Goal: Task Accomplishment & Management: Manage account settings

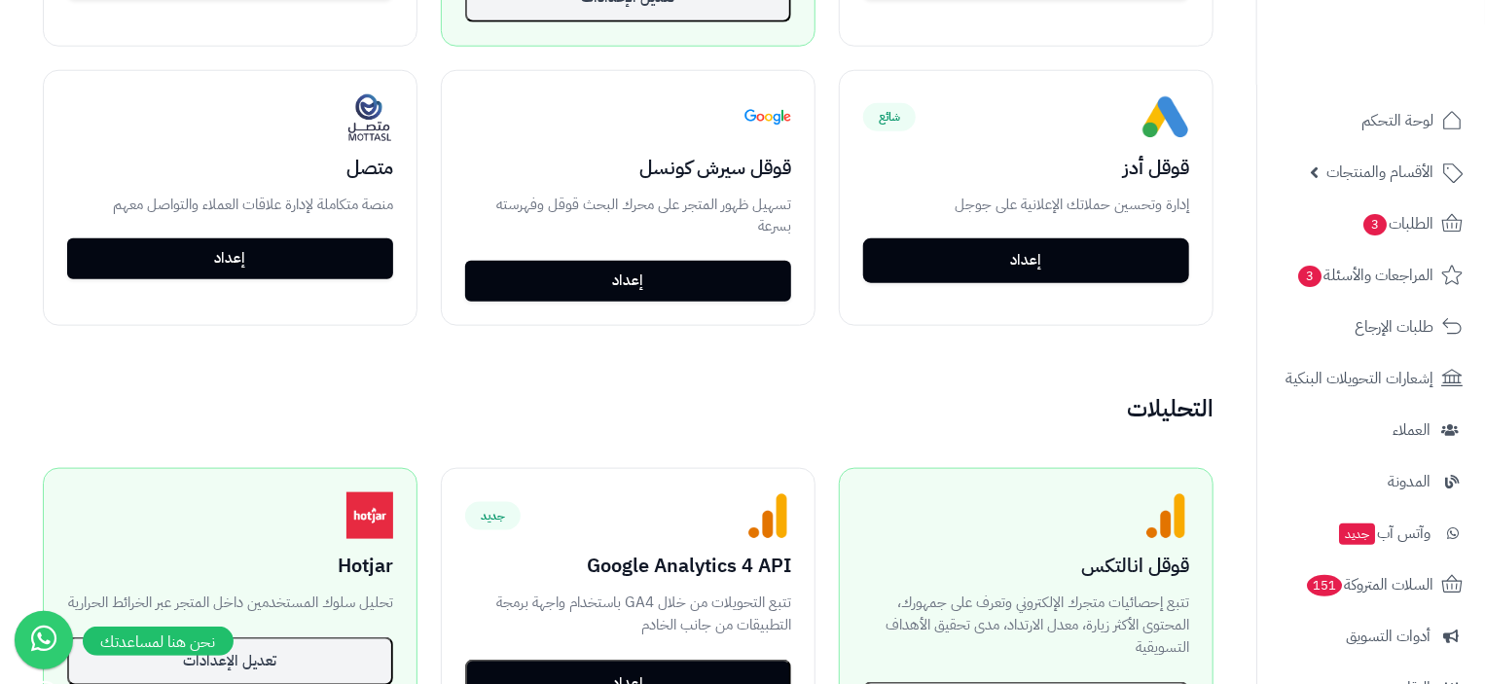
scroll to position [797, 0]
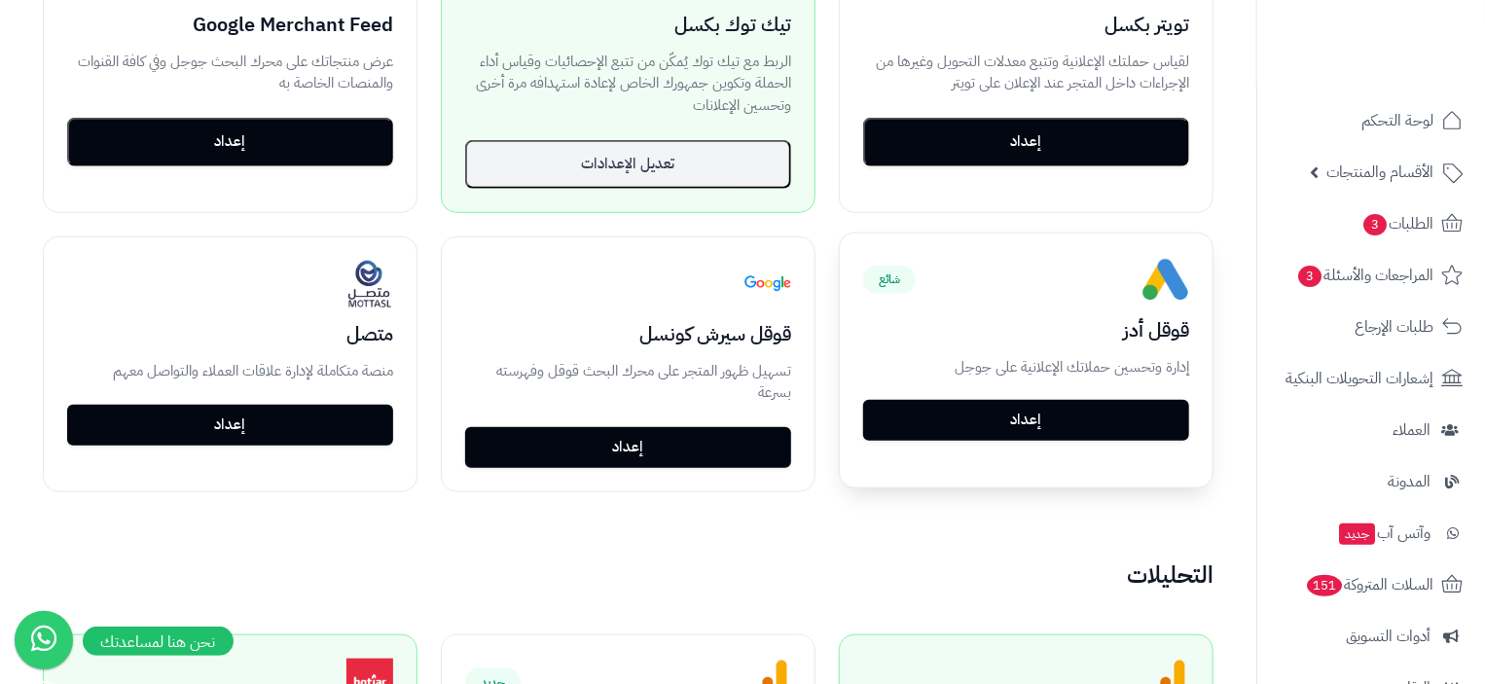
click at [1074, 417] on button "إعداد" at bounding box center [1026, 420] width 326 height 41
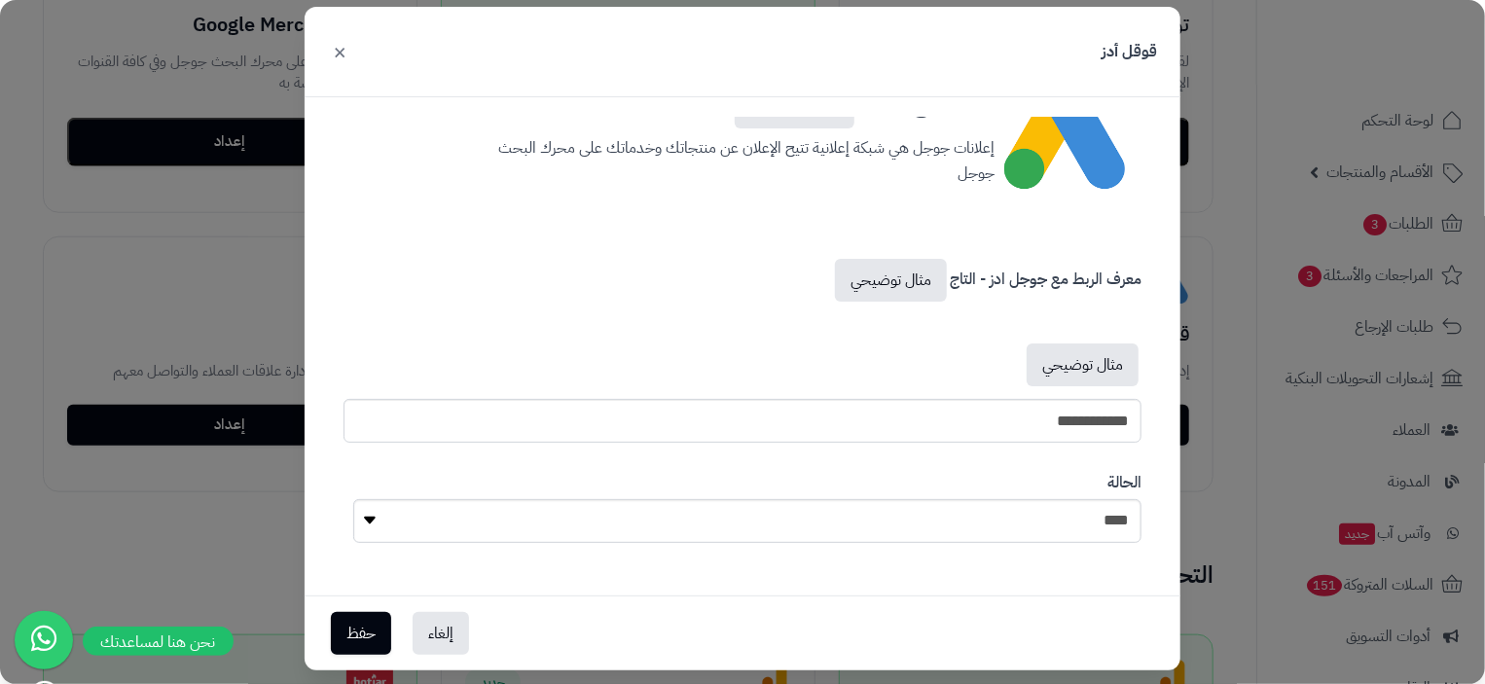
scroll to position [57, 0]
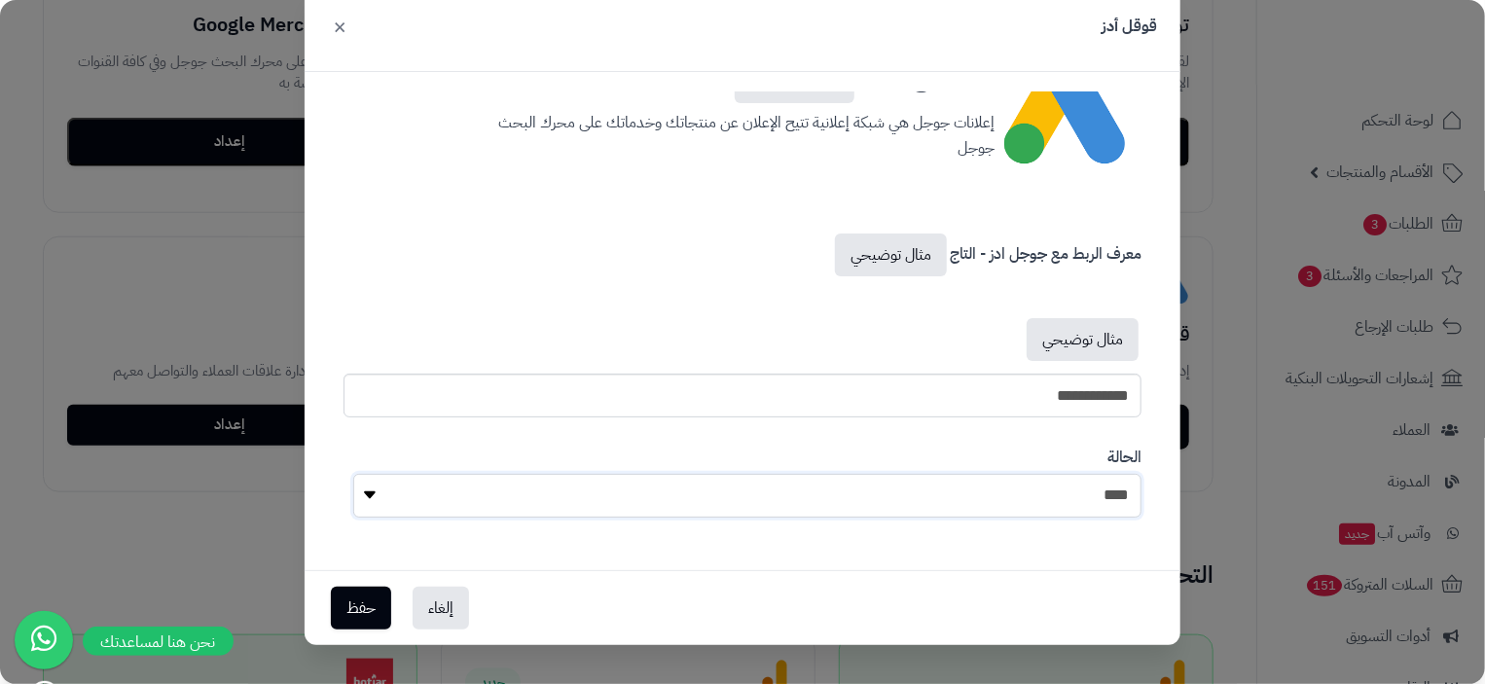
click at [378, 493] on select "**** ****" at bounding box center [747, 496] width 788 height 44
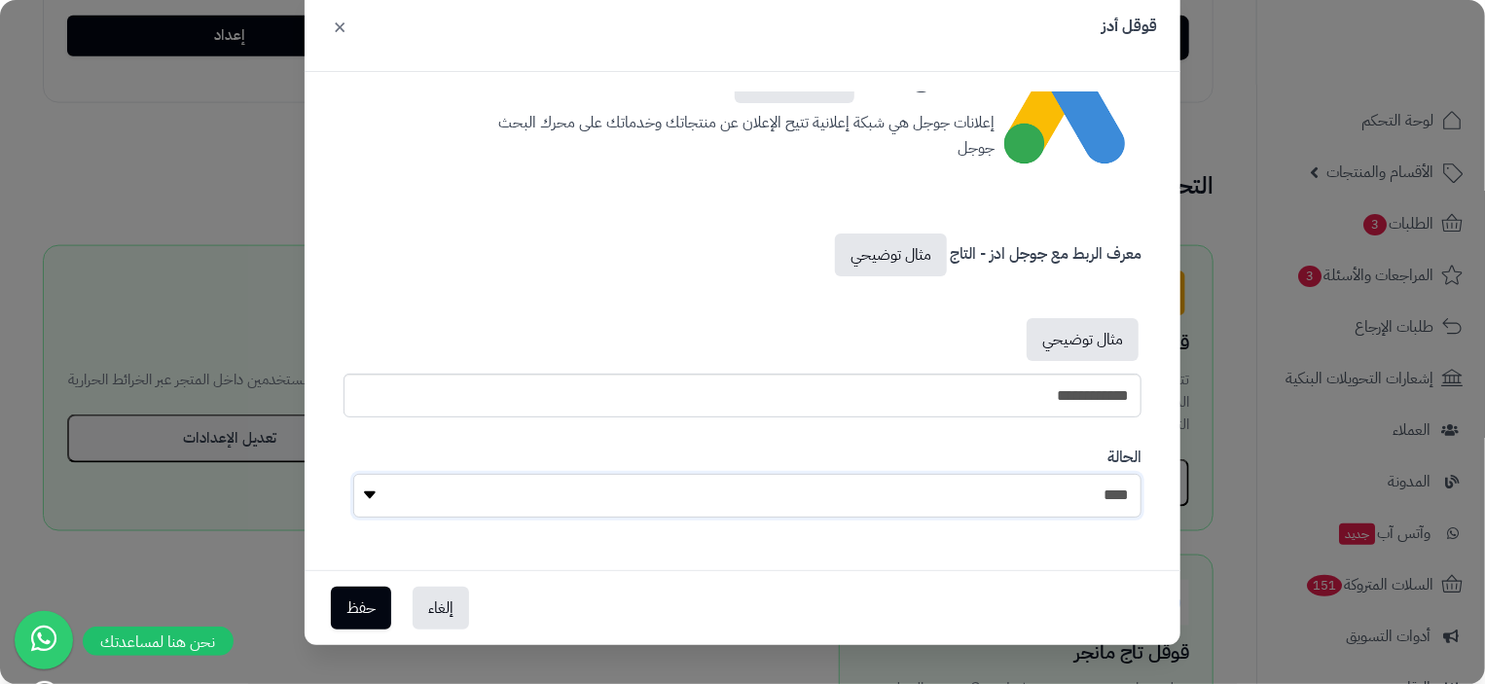
scroll to position [0, 0]
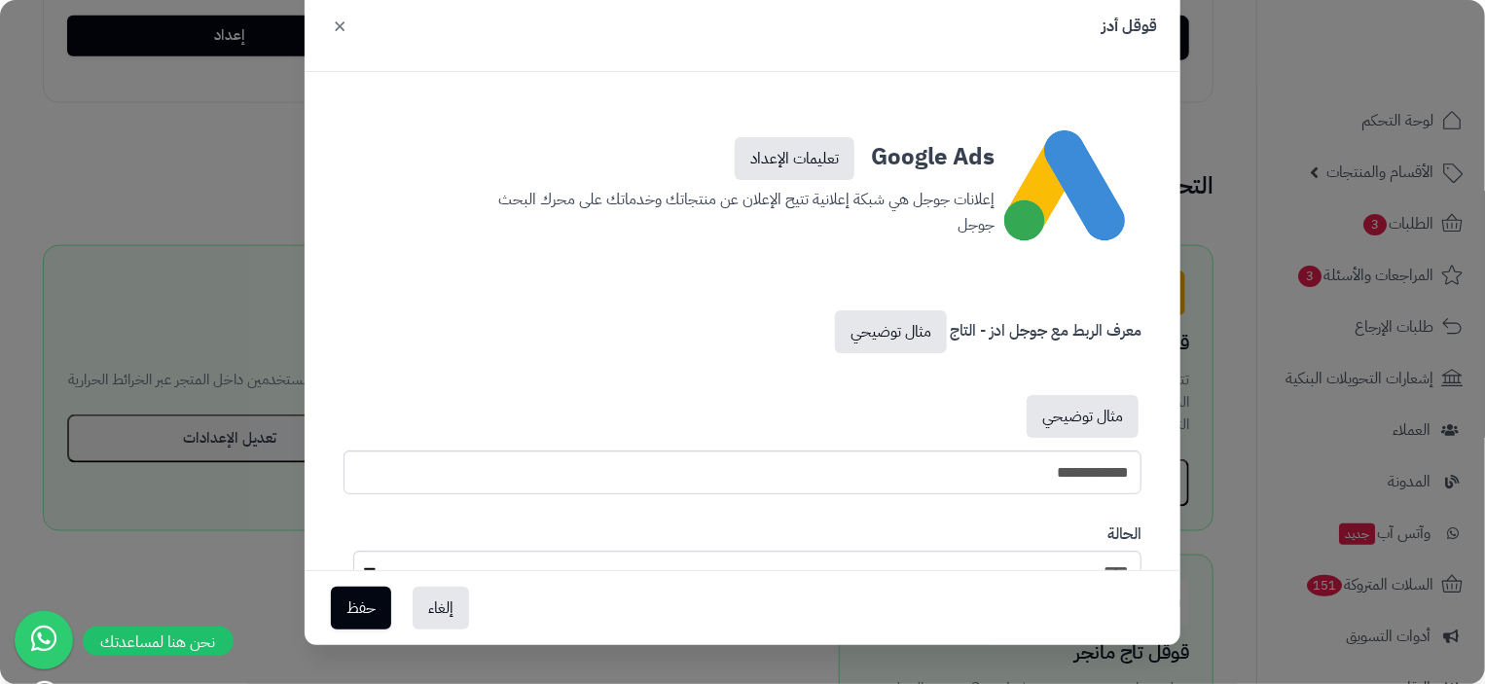
click at [334, 29] on button "×" at bounding box center [339, 25] width 23 height 43
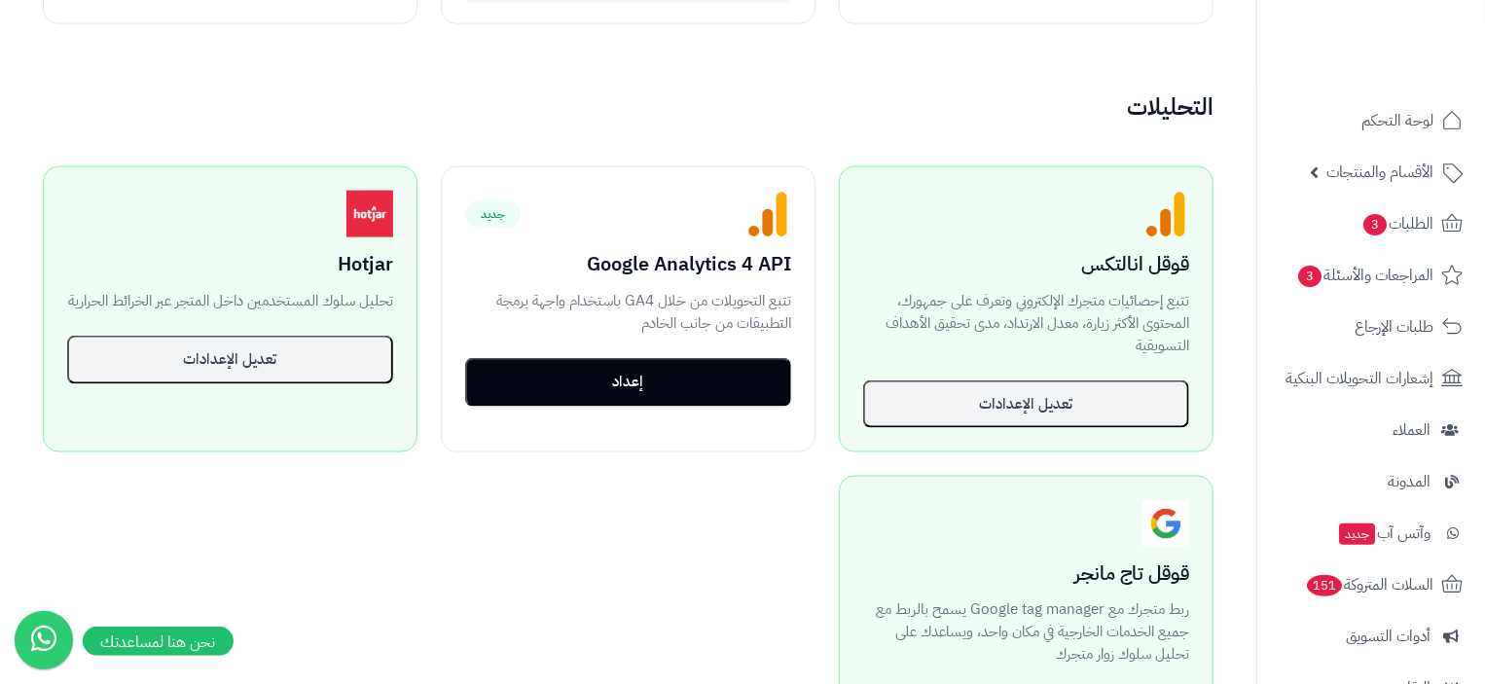
scroll to position [1655, 0]
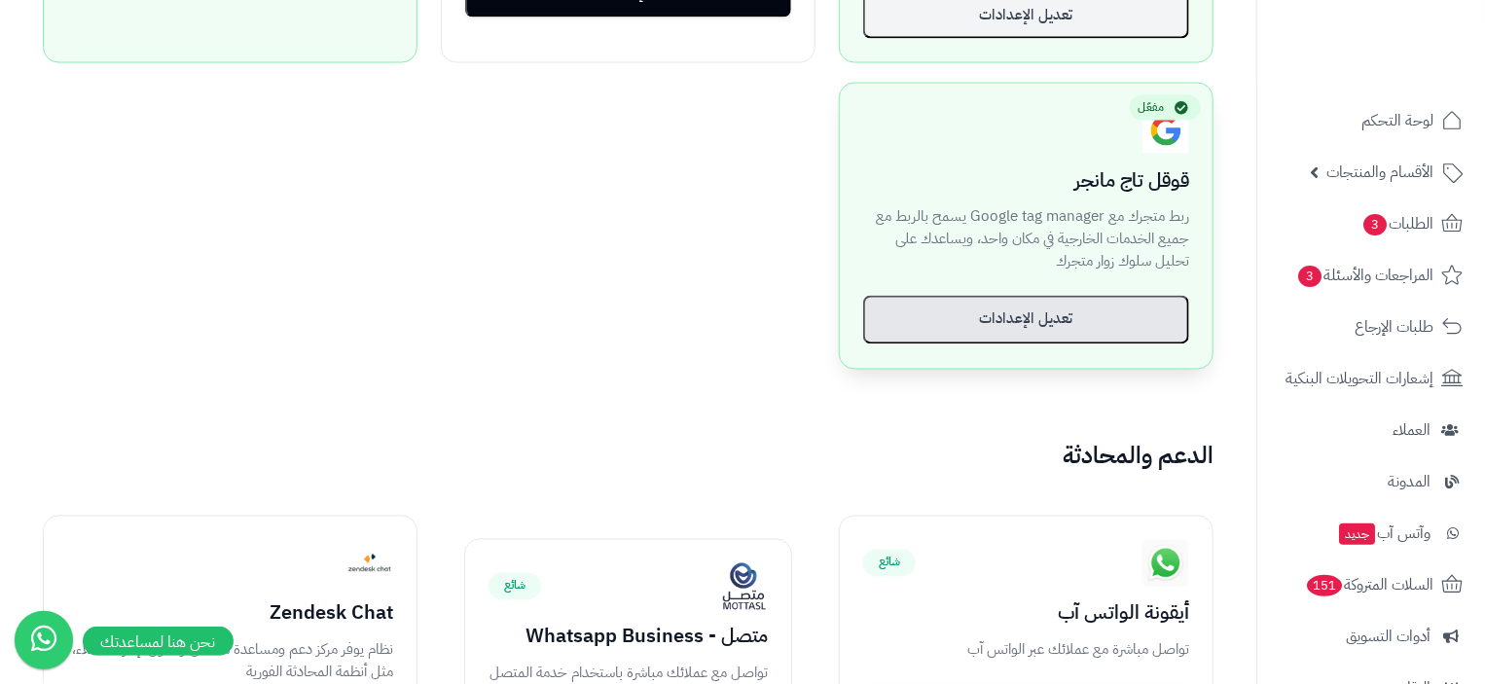
click at [1047, 309] on button "تعديل الإعدادات" at bounding box center [1026, 320] width 326 height 49
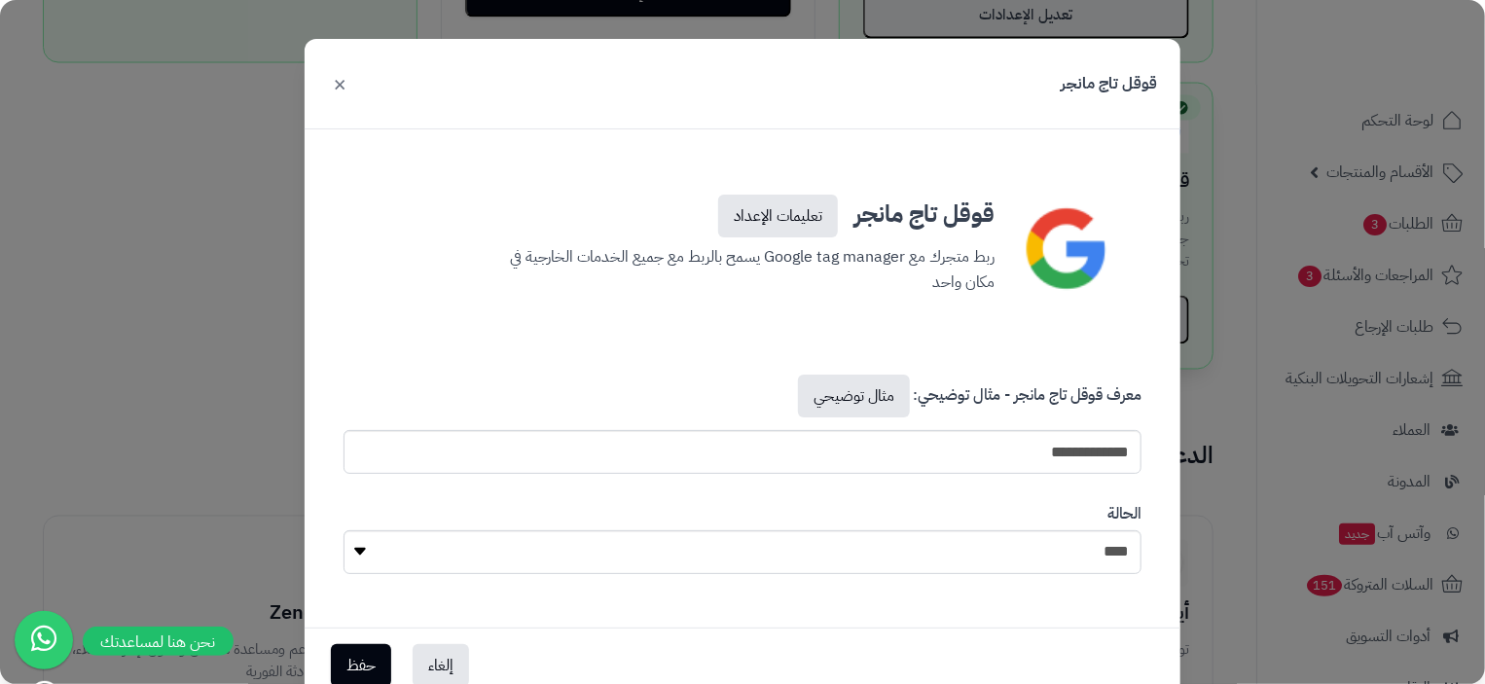
scroll to position [55, 0]
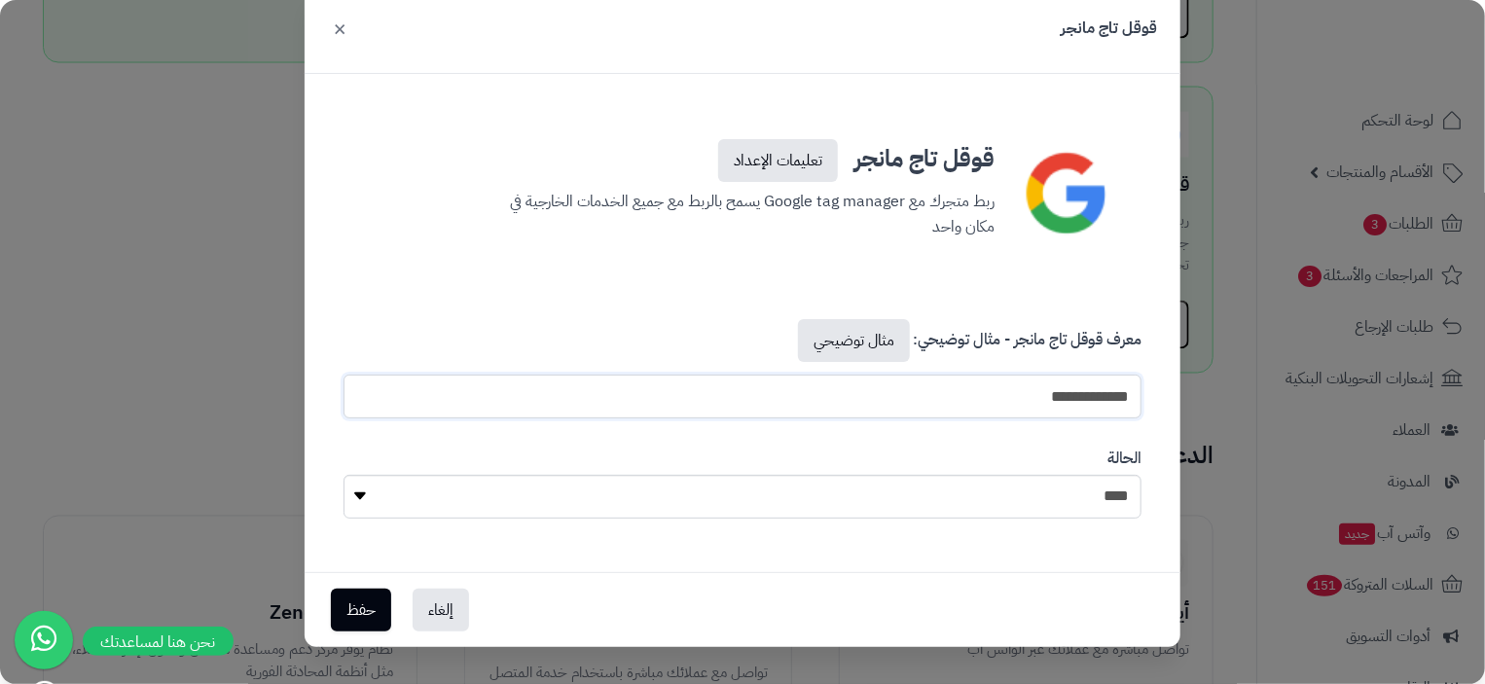
click at [1035, 408] on input "**********" at bounding box center [743, 397] width 798 height 44
paste input "text"
drag, startPoint x: 1104, startPoint y: 402, endPoint x: 1175, endPoint y: 402, distance: 71.0
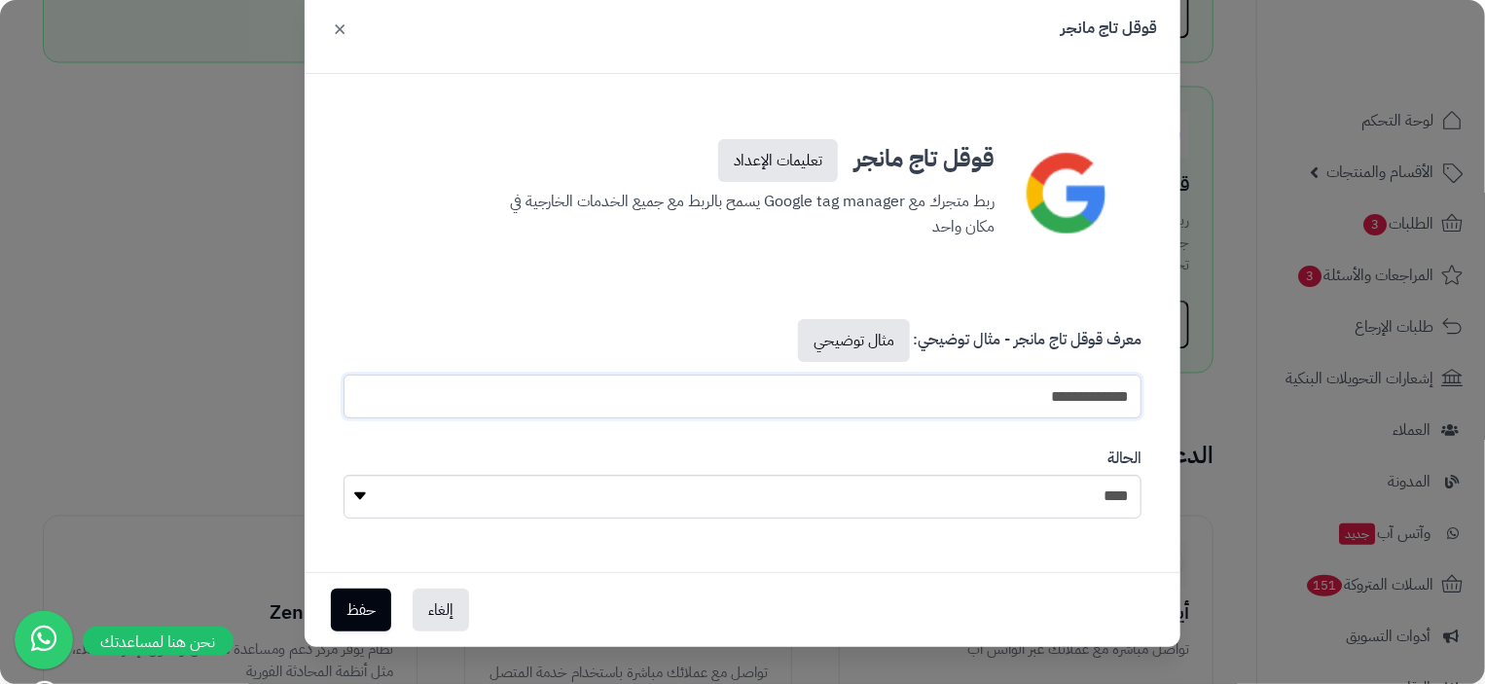
click at [1175, 402] on div "**********" at bounding box center [743, 332] width 876 height 478
type input "**********"
click at [880, 335] on link "مثال توضيحي" at bounding box center [854, 340] width 112 height 43
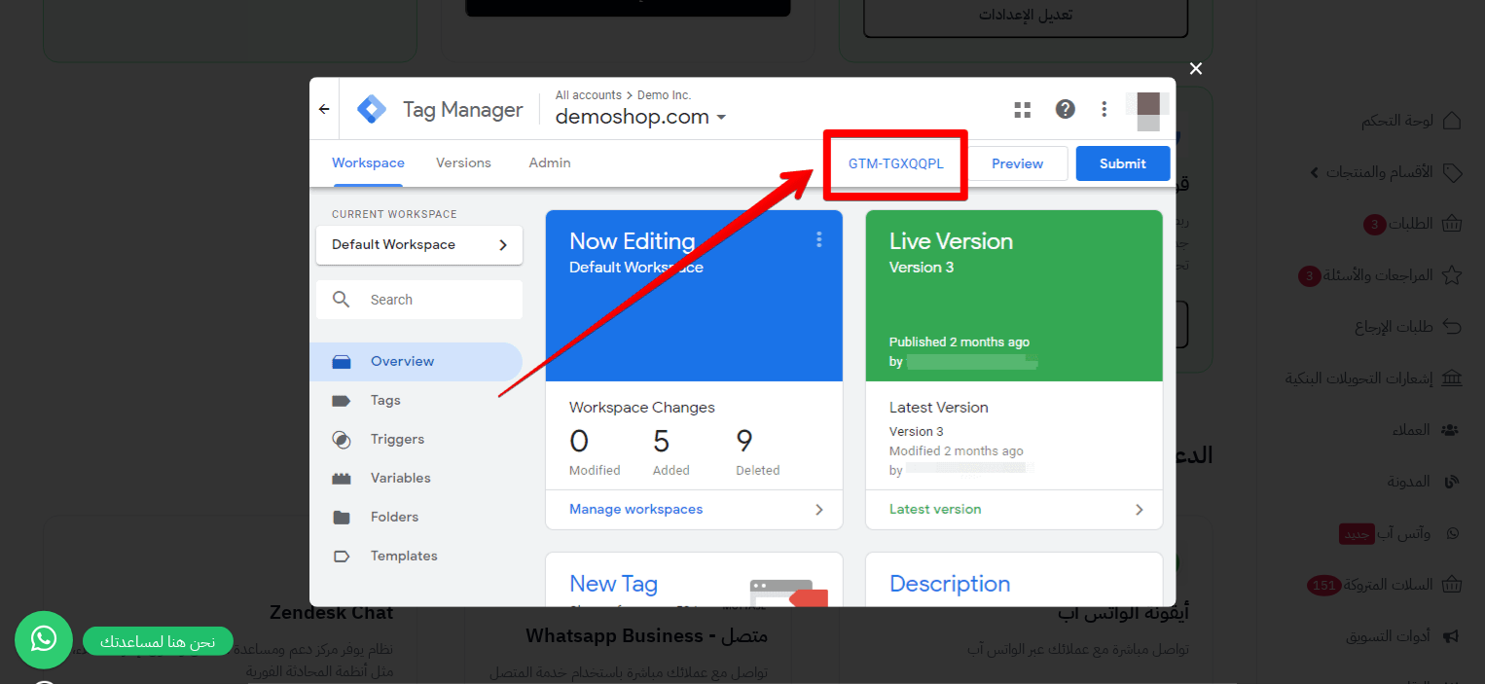
click at [1188, 69] on button "×" at bounding box center [1197, 67] width 37 height 61
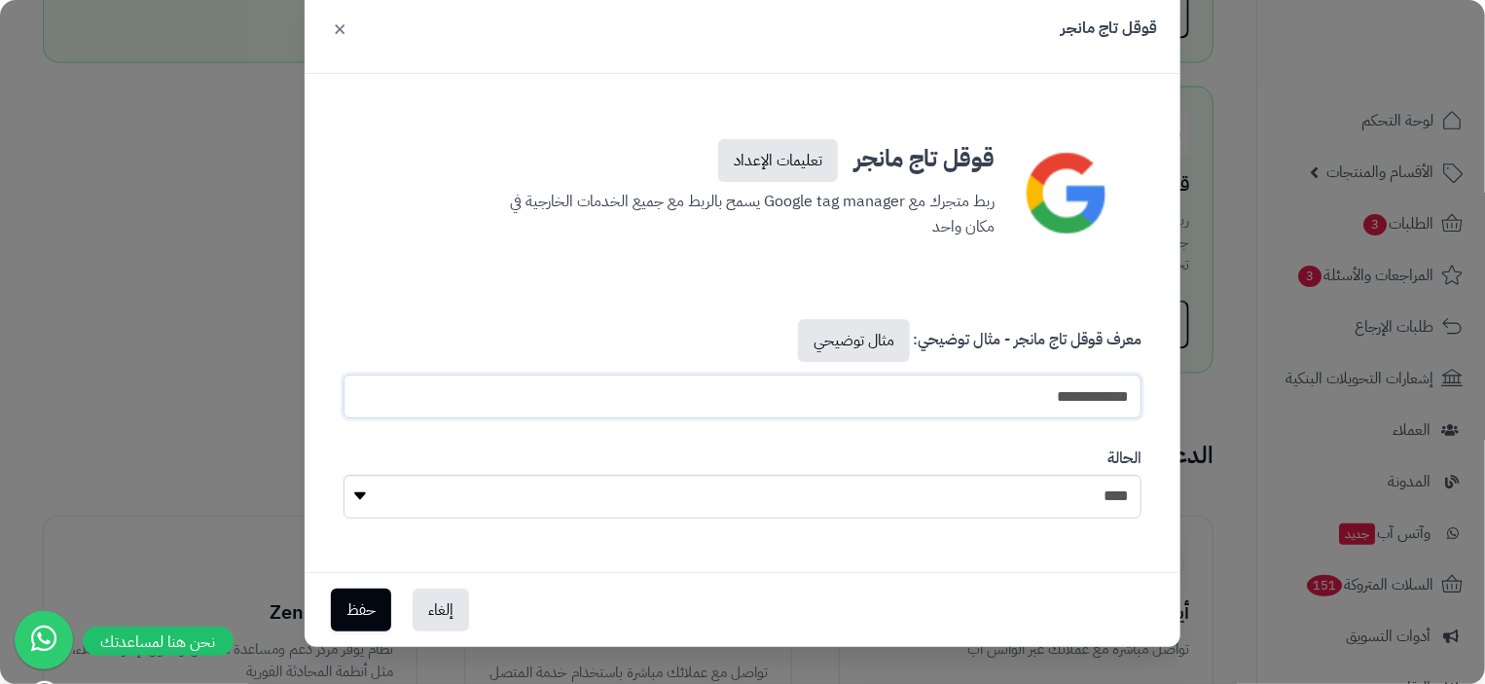
drag, startPoint x: 1130, startPoint y: 392, endPoint x: 1145, endPoint y: 391, distance: 14.6
click at [1142, 391] on input "**********" at bounding box center [743, 397] width 798 height 44
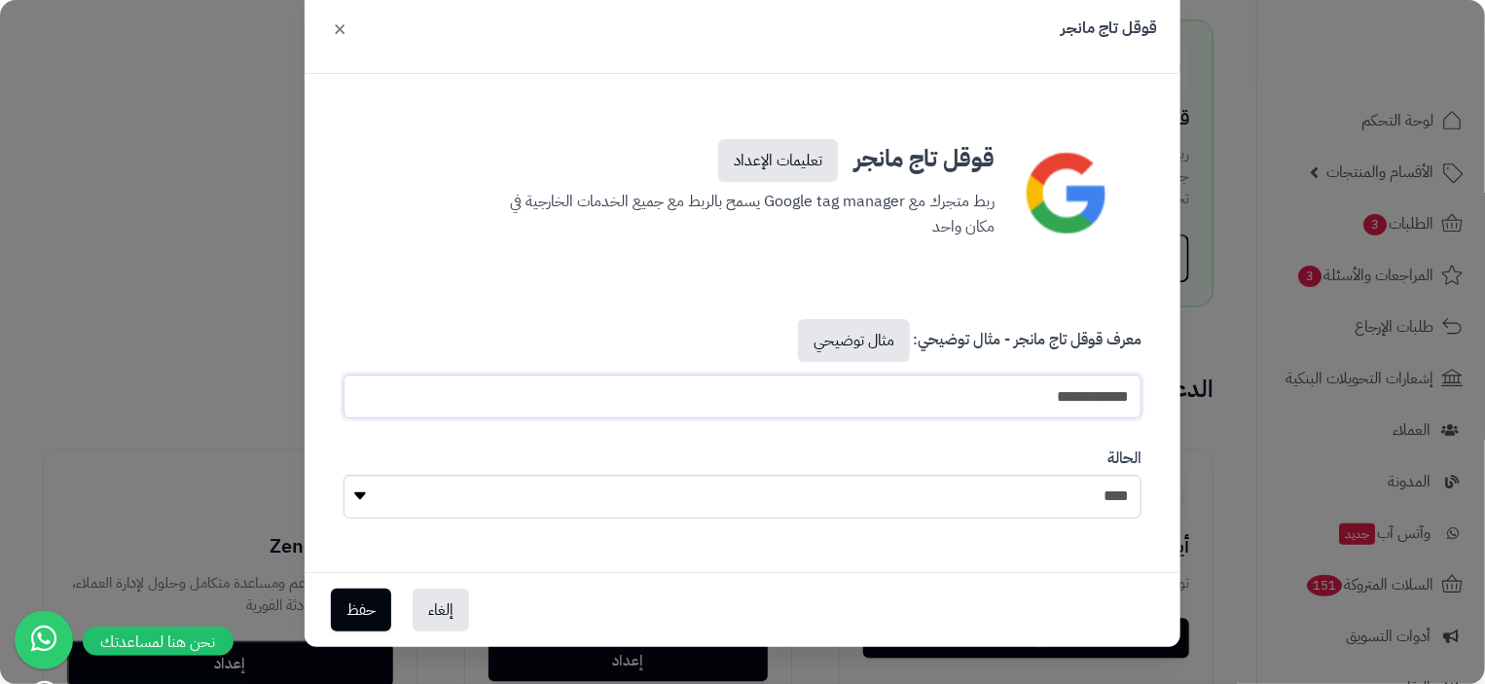
scroll to position [1849, 0]
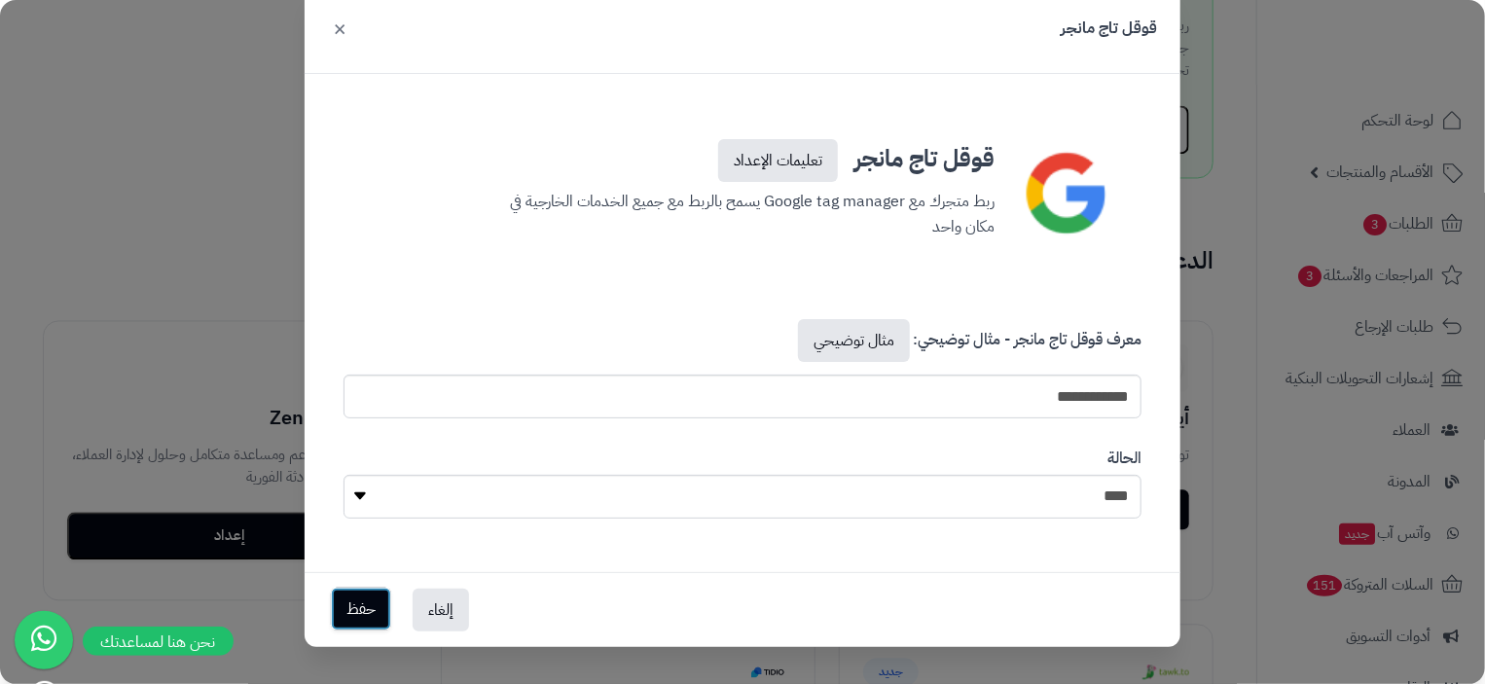
click at [379, 609] on button "حفظ" at bounding box center [361, 609] width 60 height 43
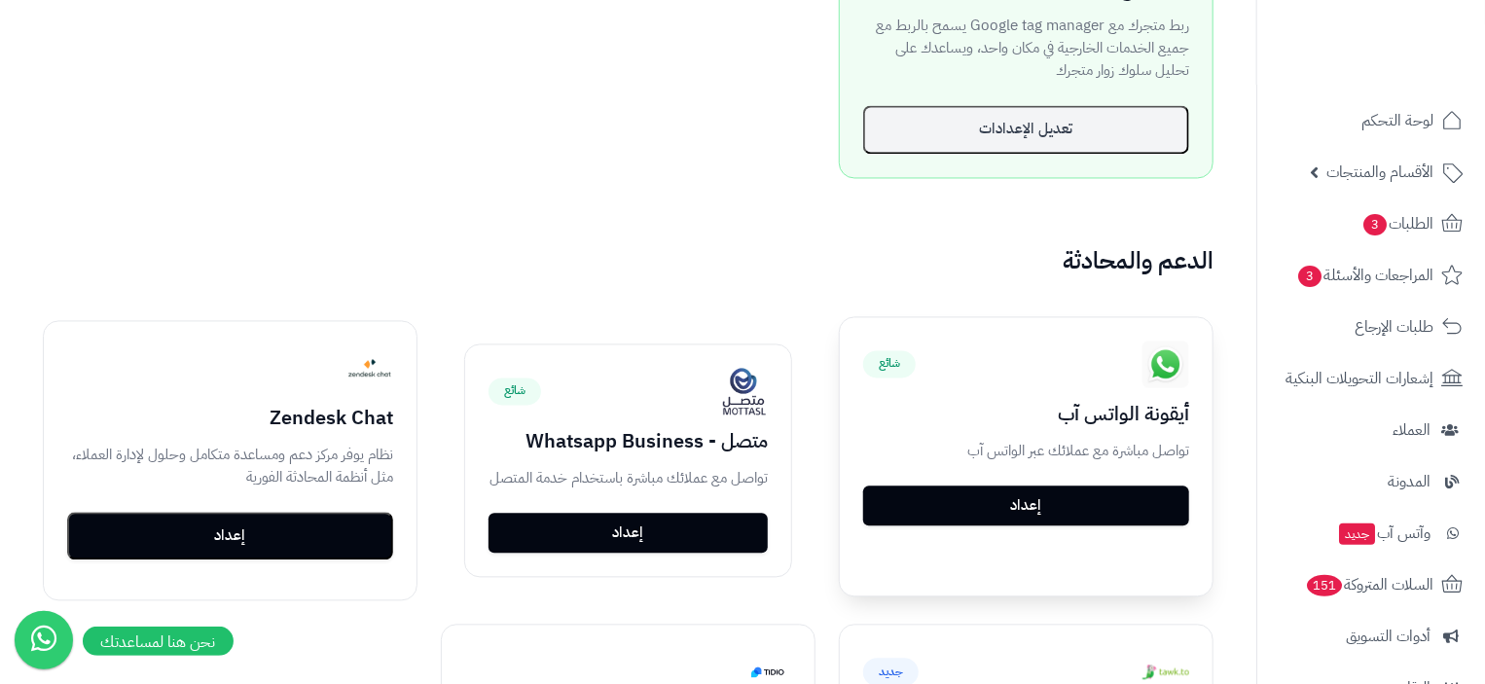
scroll to position [1993, 0]
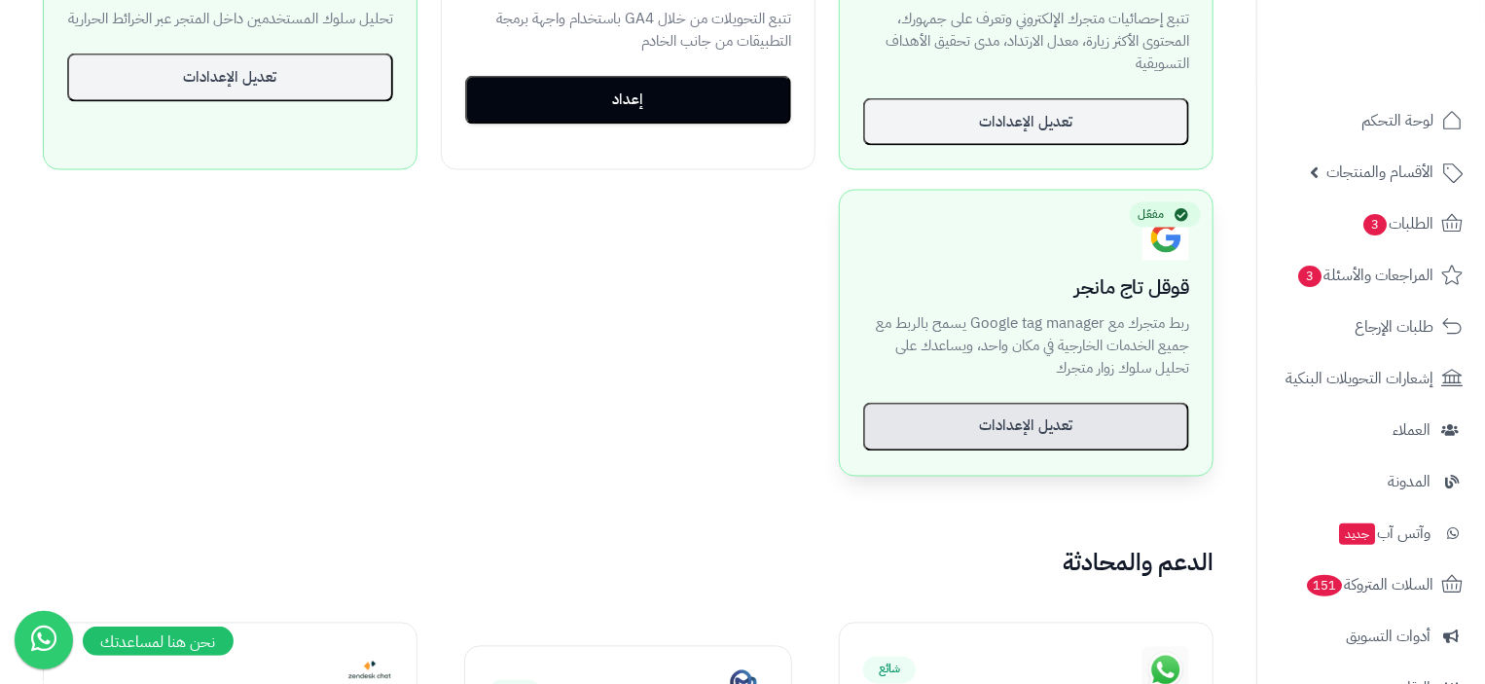
click at [1029, 452] on button "تعديل الإعدادات" at bounding box center [1026, 427] width 326 height 49
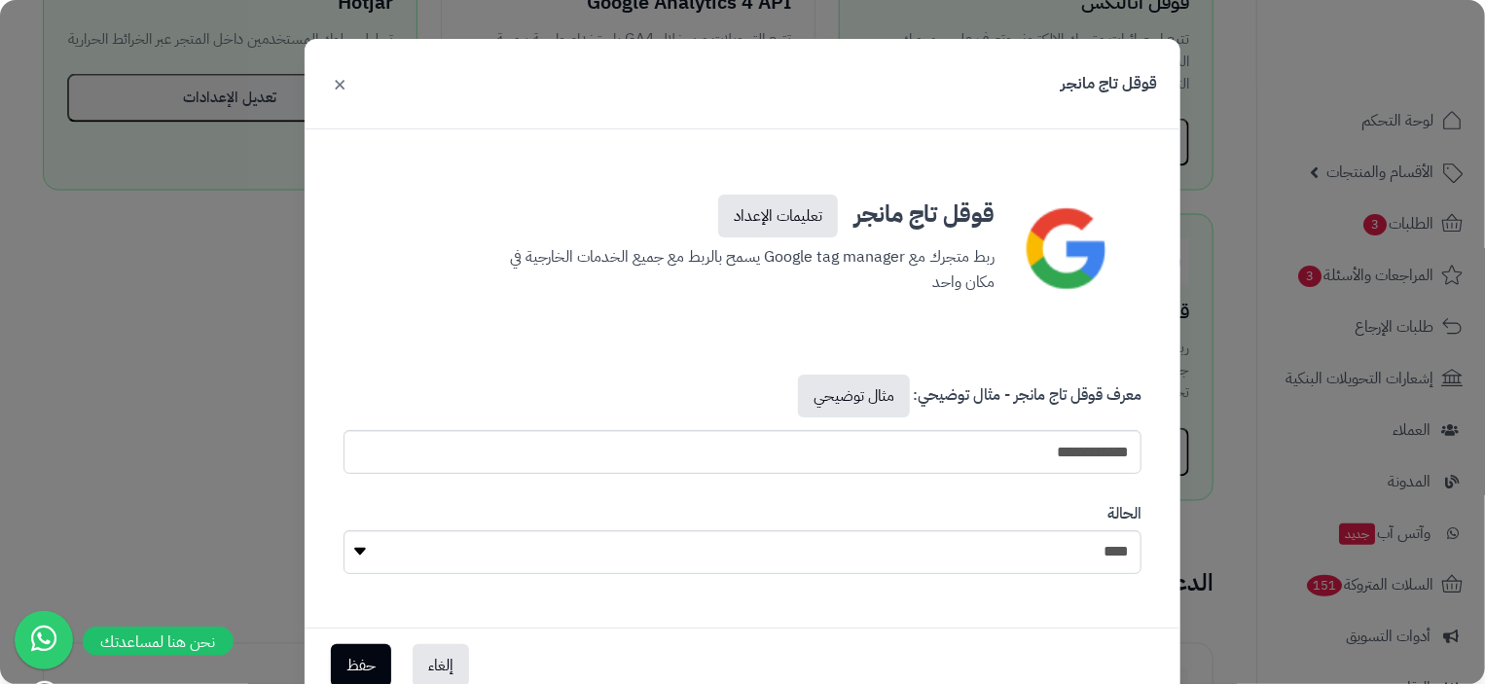
scroll to position [55, 0]
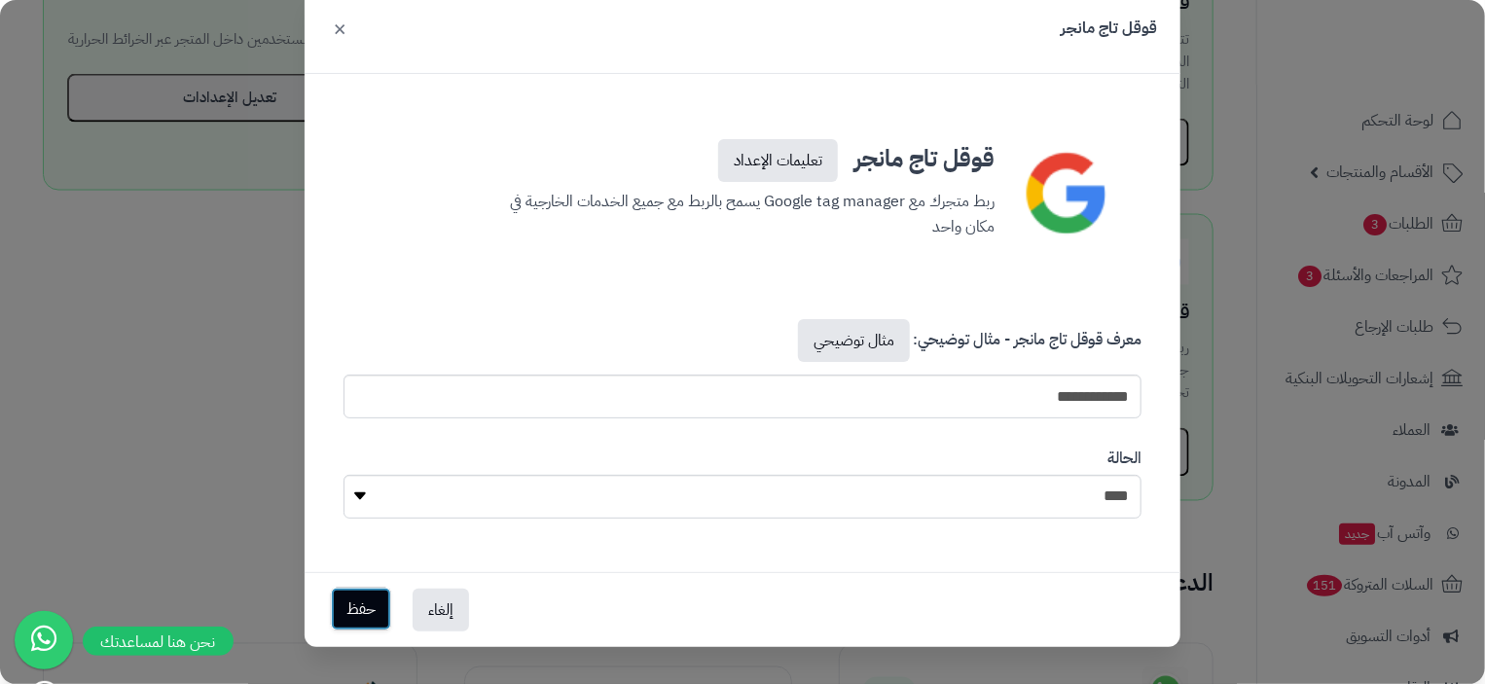
click at [372, 608] on button "حفظ" at bounding box center [361, 609] width 60 height 43
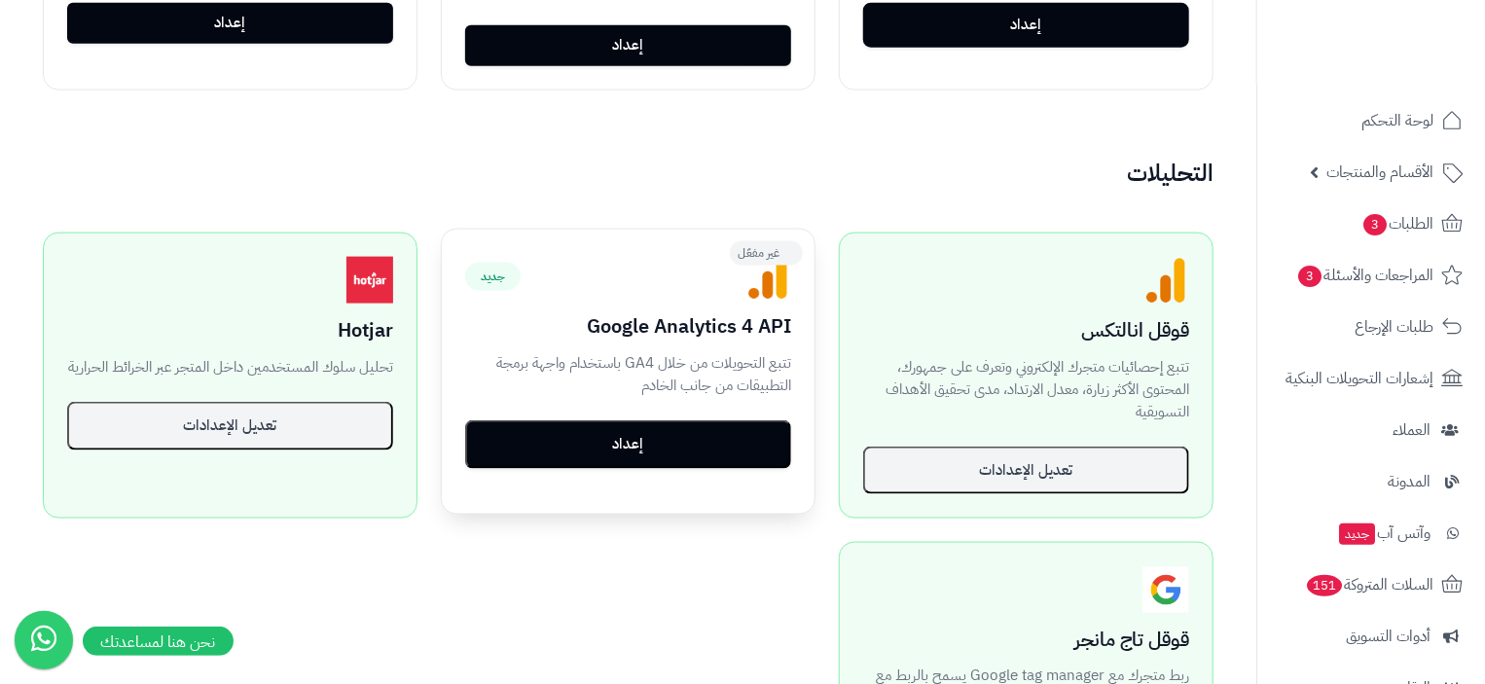
scroll to position [1142, 0]
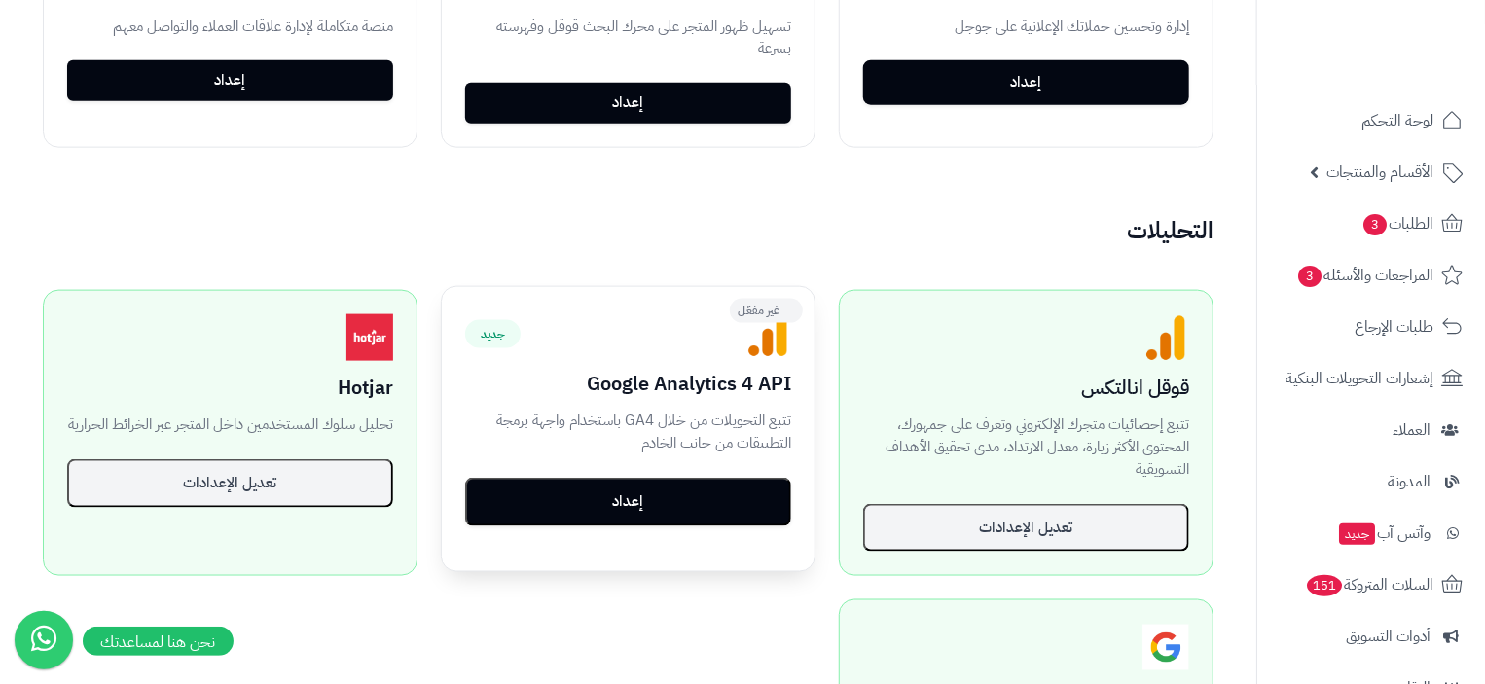
click at [697, 373] on h3 "Google Analytics 4 API" at bounding box center [628, 383] width 326 height 21
click at [637, 496] on button "إعداد" at bounding box center [628, 501] width 326 height 49
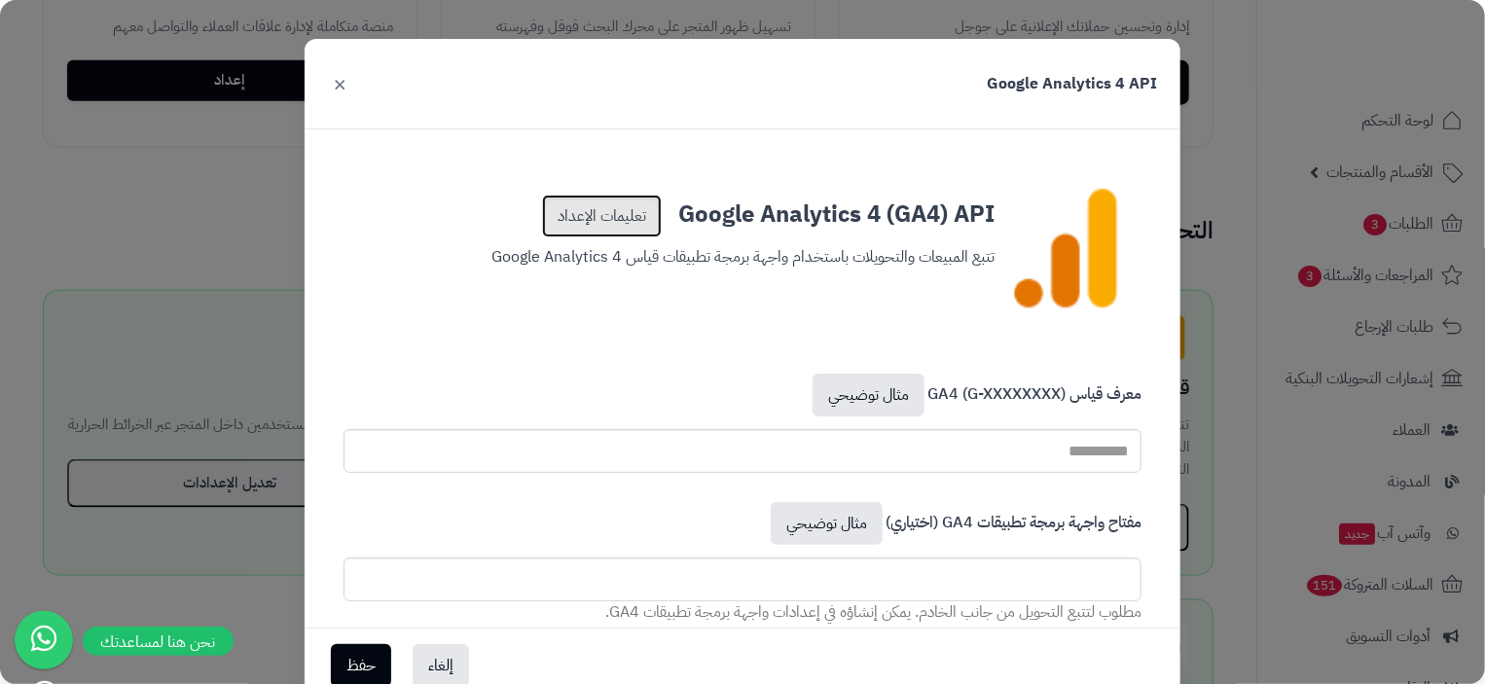
click at [604, 214] on link "تعليمات الإعداد" at bounding box center [602, 216] width 120 height 43
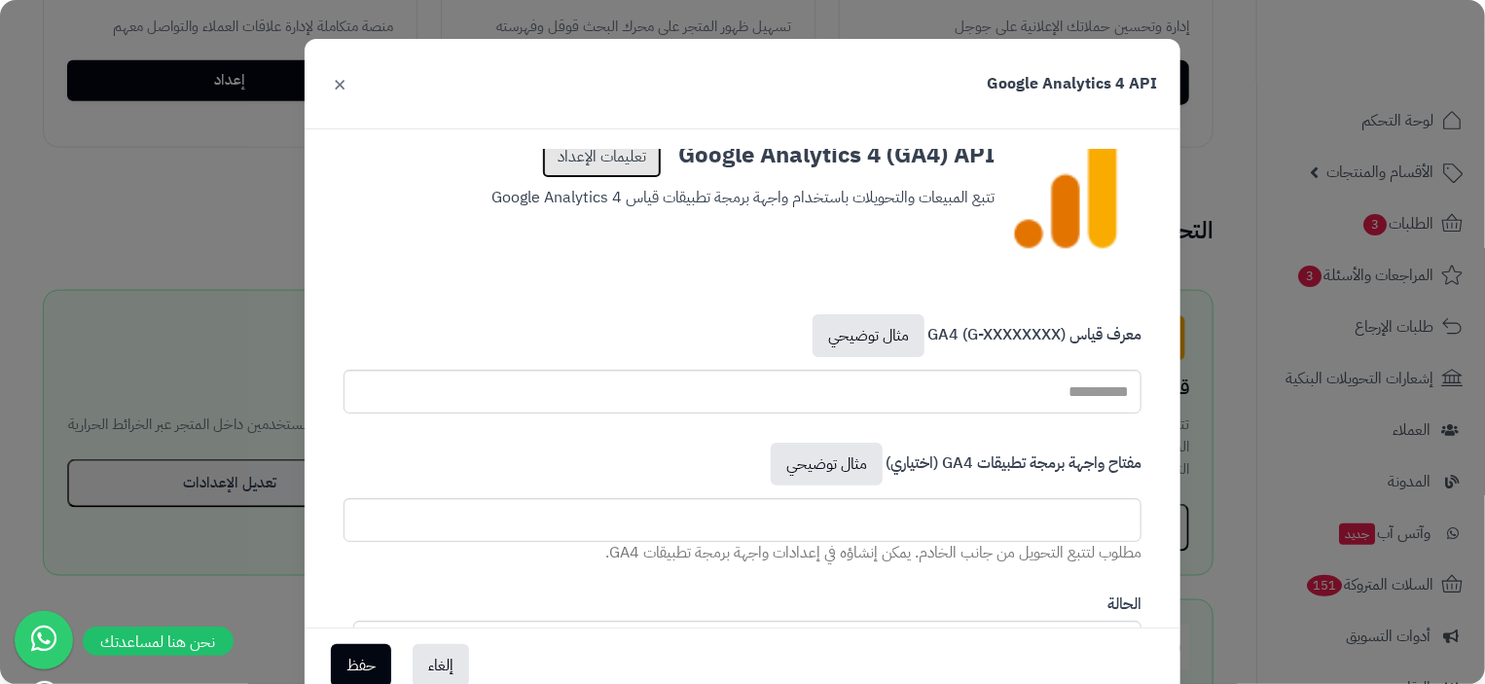
scroll to position [149, 0]
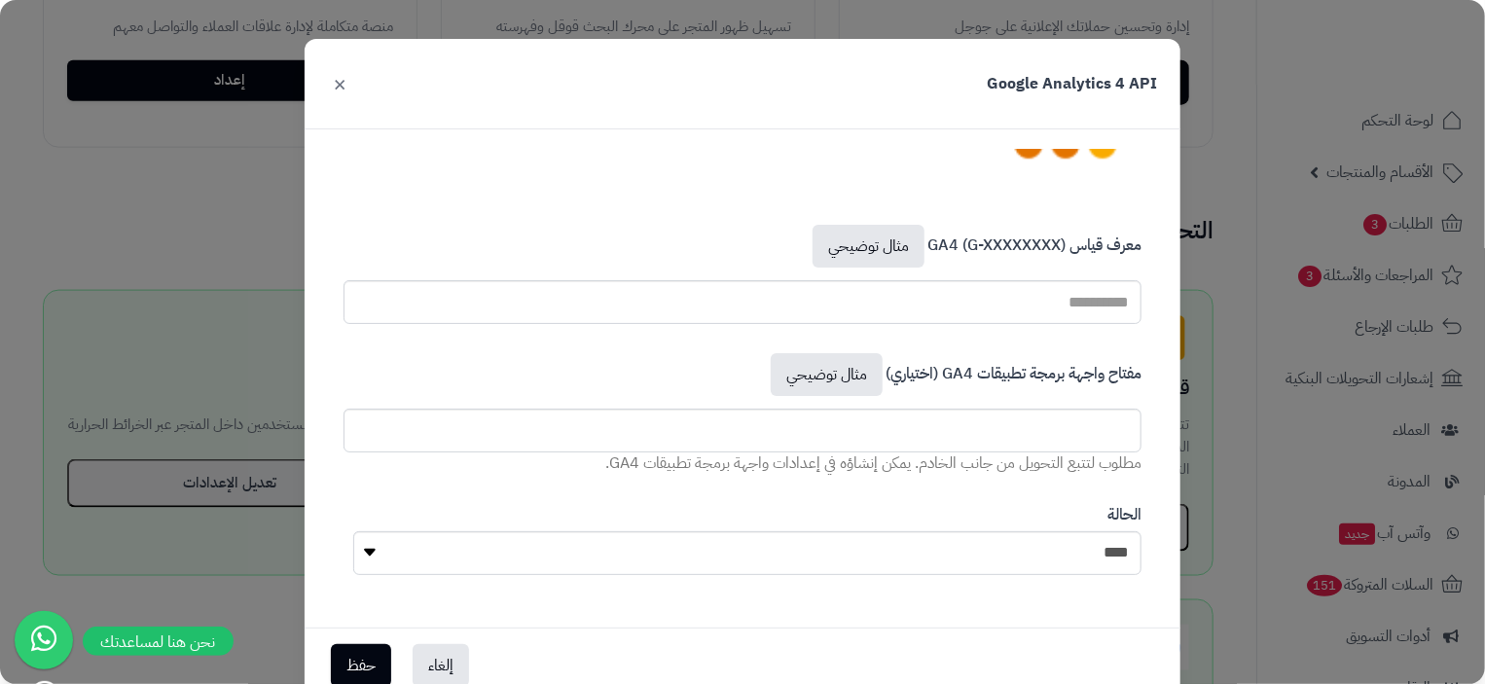
click at [357, 82] on div "Google Analytics 4 API ×" at bounding box center [743, 84] width 876 height 91
click at [351, 84] on button "×" at bounding box center [339, 82] width 23 height 43
